Goal: Transaction & Acquisition: Purchase product/service

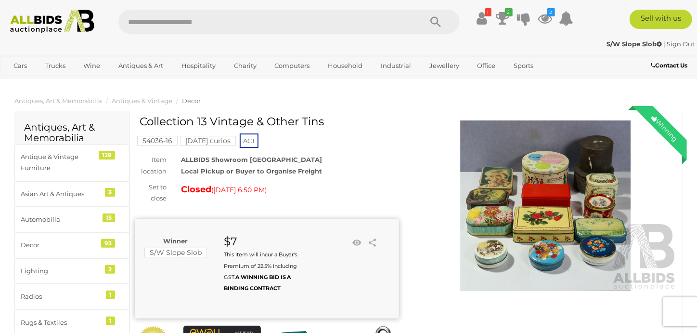
click at [582, 170] on img at bounding box center [546, 205] width 264 height 170
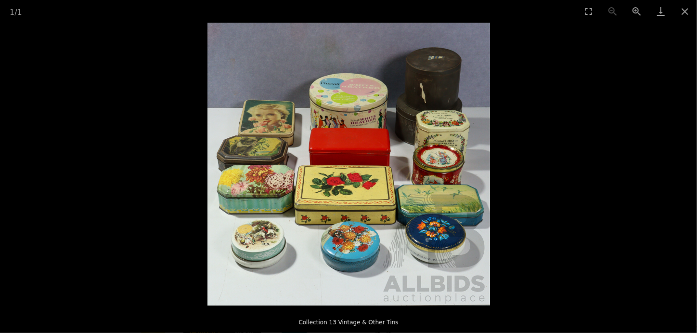
click at [387, 140] on img at bounding box center [349, 164] width 283 height 283
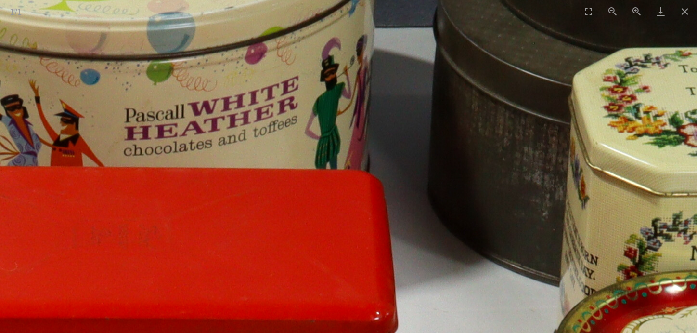
drag, startPoint x: 414, startPoint y: 130, endPoint x: 398, endPoint y: 230, distance: 101.0
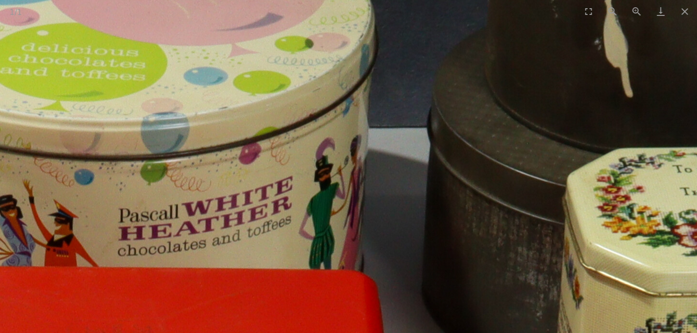
drag, startPoint x: 413, startPoint y: 199, endPoint x: 409, endPoint y: 246, distance: 46.8
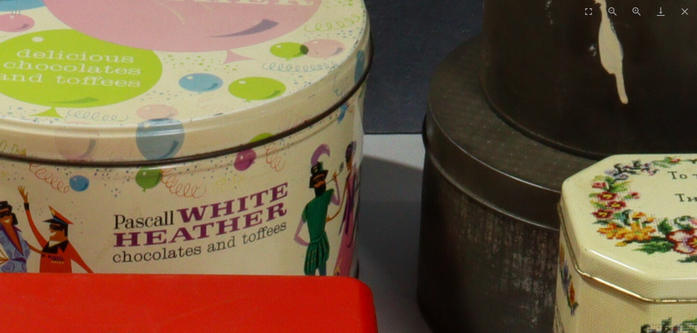
drag, startPoint x: 412, startPoint y: 227, endPoint x: 403, endPoint y: 162, distance: 66.1
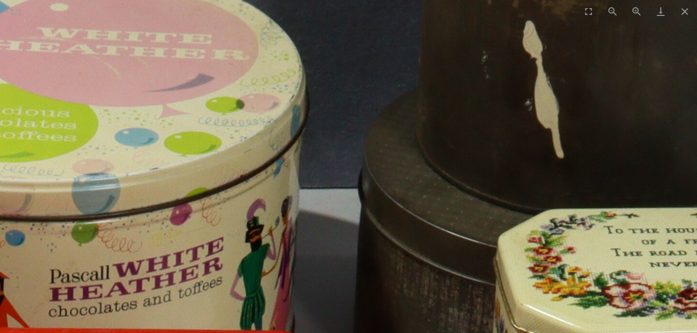
drag, startPoint x: 404, startPoint y: 275, endPoint x: 391, endPoint y: 309, distance: 36.3
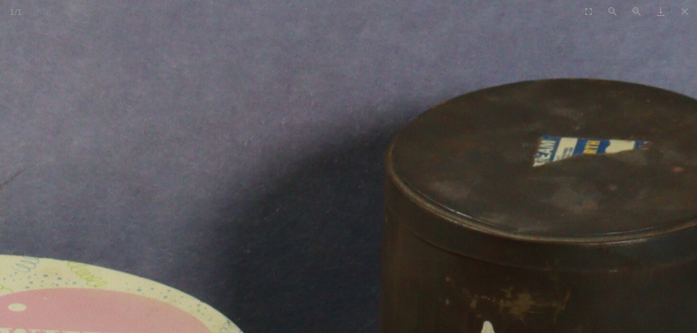
drag, startPoint x: 428, startPoint y: 268, endPoint x: 423, endPoint y: 277, distance: 10.6
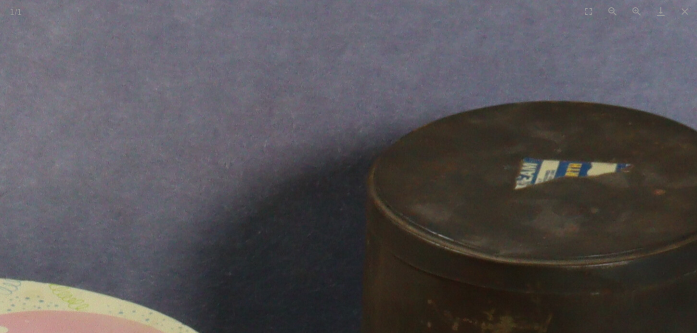
drag, startPoint x: 416, startPoint y: 254, endPoint x: 366, endPoint y: 197, distance: 75.1
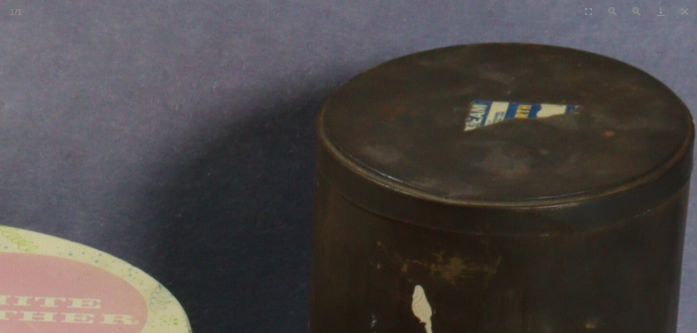
drag, startPoint x: 507, startPoint y: 221, endPoint x: 465, endPoint y: 148, distance: 83.7
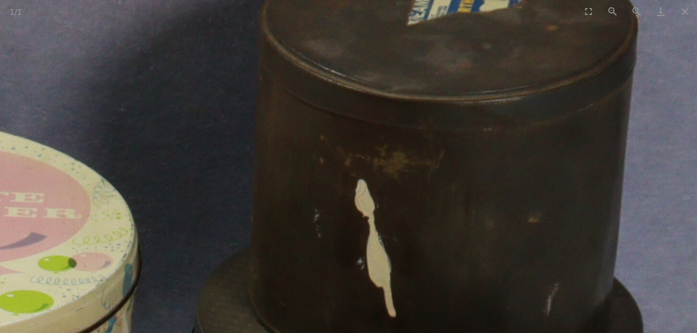
drag, startPoint x: 510, startPoint y: 219, endPoint x: 494, endPoint y: 146, distance: 74.4
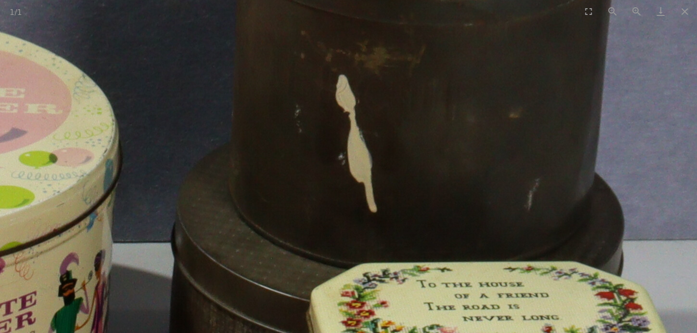
drag, startPoint x: 451, startPoint y: 152, endPoint x: 461, endPoint y: 100, distance: 52.4
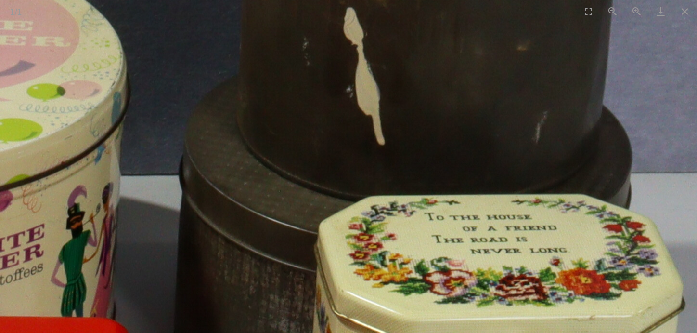
drag, startPoint x: 419, startPoint y: 195, endPoint x: 414, endPoint y: 135, distance: 59.9
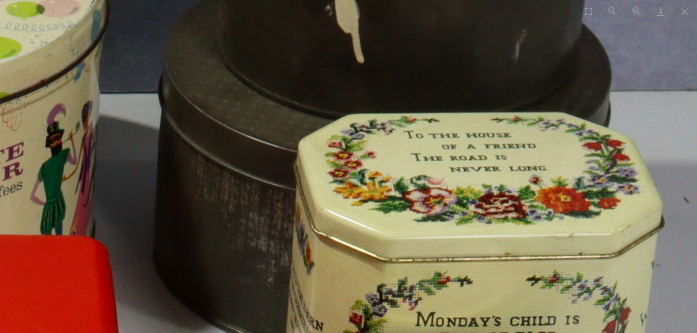
drag, startPoint x: 398, startPoint y: 204, endPoint x: 404, endPoint y: 132, distance: 72.1
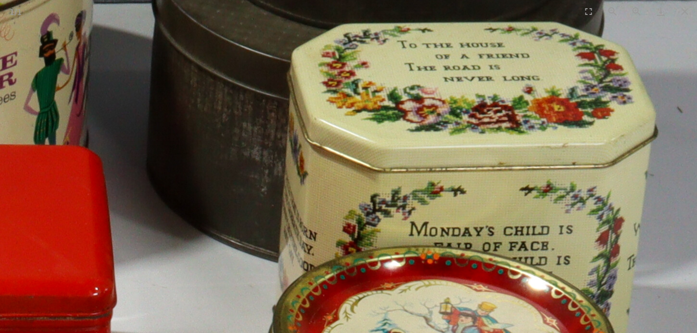
drag, startPoint x: 363, startPoint y: 169, endPoint x: 360, endPoint y: 148, distance: 21.9
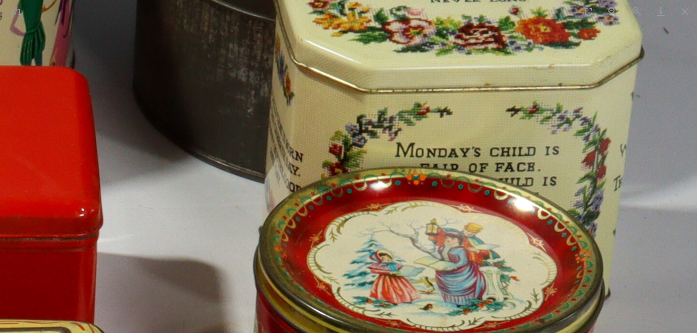
drag, startPoint x: 318, startPoint y: 217, endPoint x: 325, endPoint y: 154, distance: 63.0
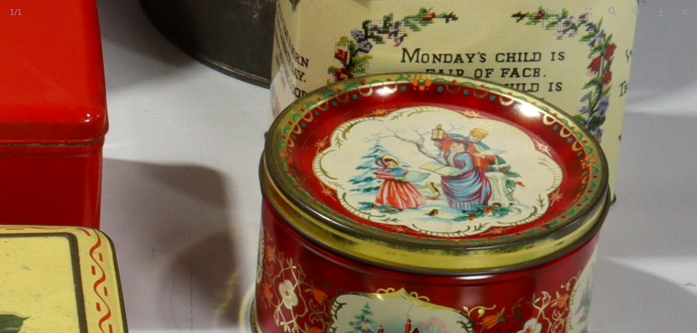
drag, startPoint x: 329, startPoint y: 195, endPoint x: 334, endPoint y: 178, distance: 17.5
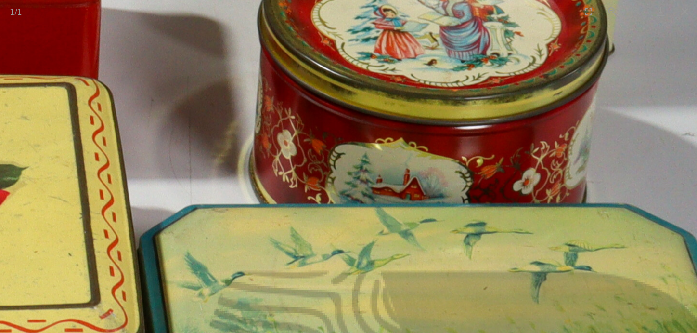
drag, startPoint x: 314, startPoint y: 231, endPoint x: 335, endPoint y: 154, distance: 79.8
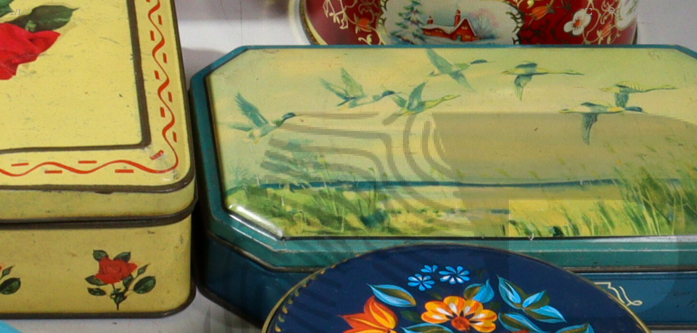
drag, startPoint x: 305, startPoint y: 205, endPoint x: 403, endPoint y: 139, distance: 117.2
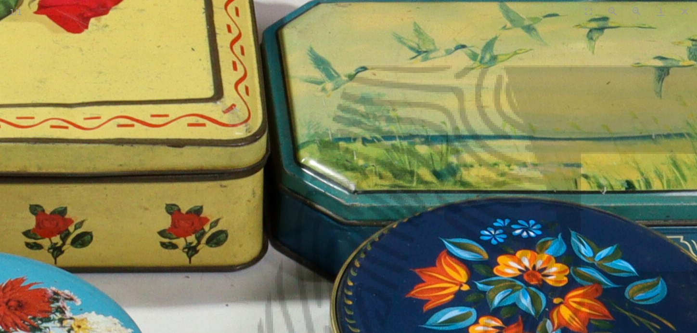
drag, startPoint x: 327, startPoint y: 224, endPoint x: 362, endPoint y: 124, distance: 106.0
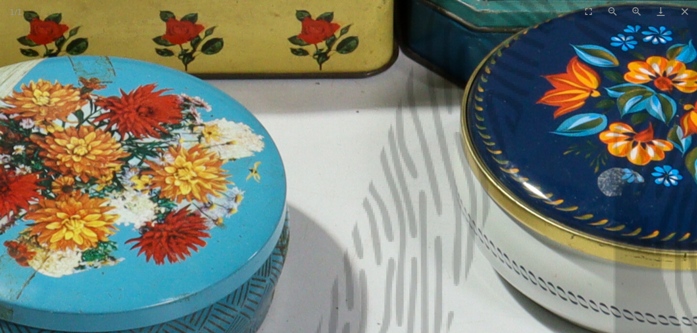
drag, startPoint x: 463, startPoint y: 234, endPoint x: 476, endPoint y: 238, distance: 13.6
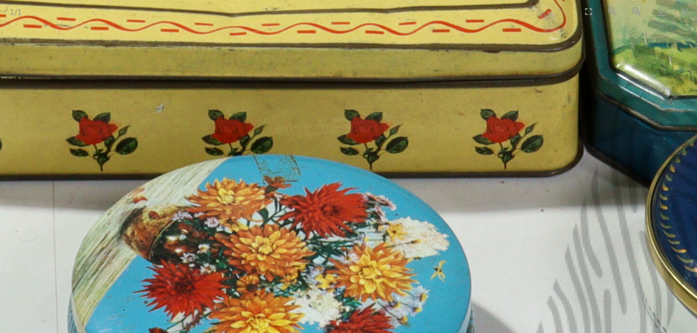
drag, startPoint x: 453, startPoint y: 218, endPoint x: 535, endPoint y: 293, distance: 111.1
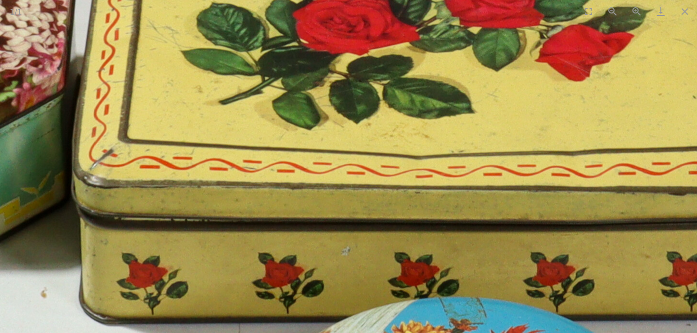
drag, startPoint x: 544, startPoint y: 331, endPoint x: 564, endPoint y: 336, distance: 20.8
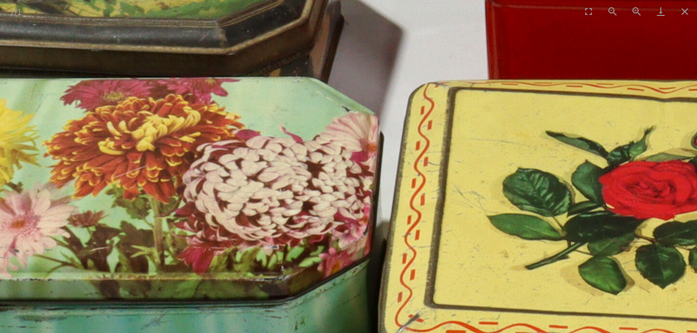
drag, startPoint x: 390, startPoint y: 294, endPoint x: 477, endPoint y: 310, distance: 87.6
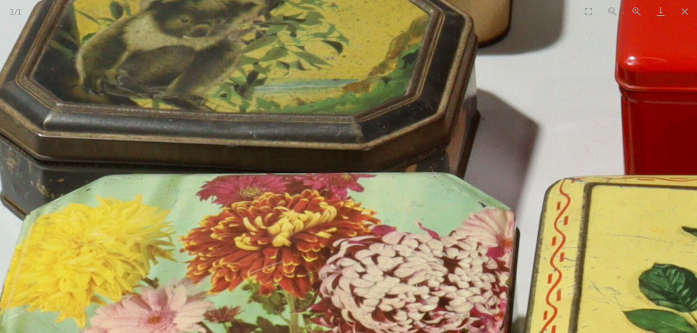
drag, startPoint x: 396, startPoint y: 281, endPoint x: 435, endPoint y: 345, distance: 74.3
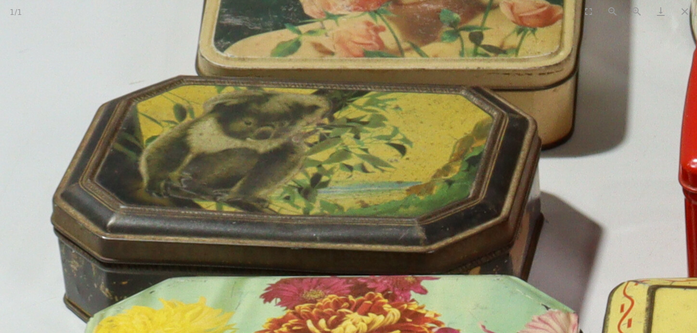
drag, startPoint x: 460, startPoint y: 300, endPoint x: 514, endPoint y: 341, distance: 67.3
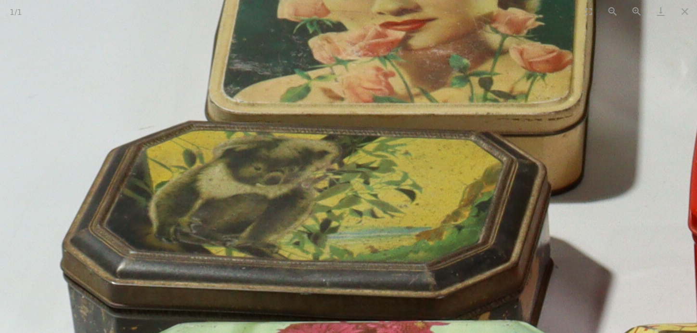
drag, startPoint x: 474, startPoint y: 266, endPoint x: 473, endPoint y: 309, distance: 42.9
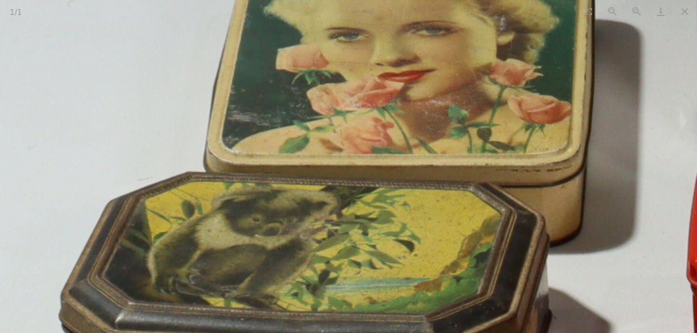
drag, startPoint x: 426, startPoint y: 273, endPoint x: 426, endPoint y: 278, distance: 5.8
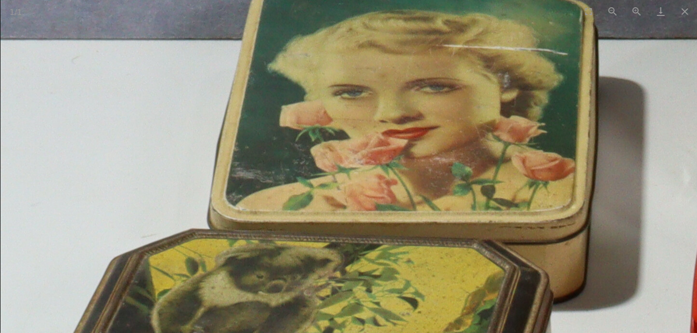
drag, startPoint x: 426, startPoint y: 271, endPoint x: 432, endPoint y: 311, distance: 40.5
